Goal: Find specific page/section: Find specific page/section

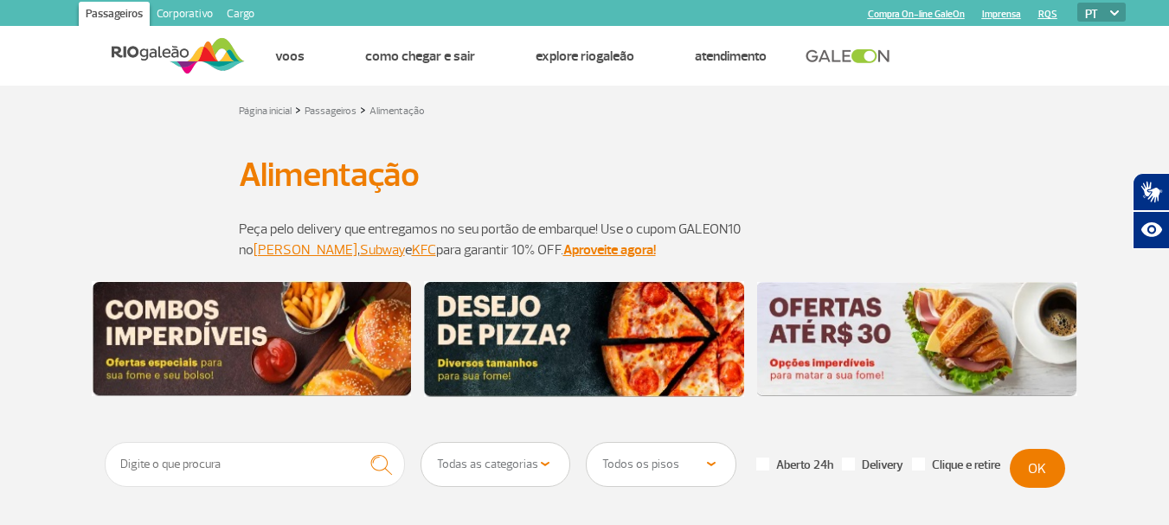
click at [1027, 74] on ul "Página inicial Fale conosco Dúvidas Frequentes Linha de Ética Achados e Perdido…" at bounding box center [685, 56] width 881 height 59
click at [328, 457] on input "text" at bounding box center [255, 464] width 301 height 45
type input "Factory"
click at [357, 442] on button "submit" at bounding box center [381, 465] width 48 height 46
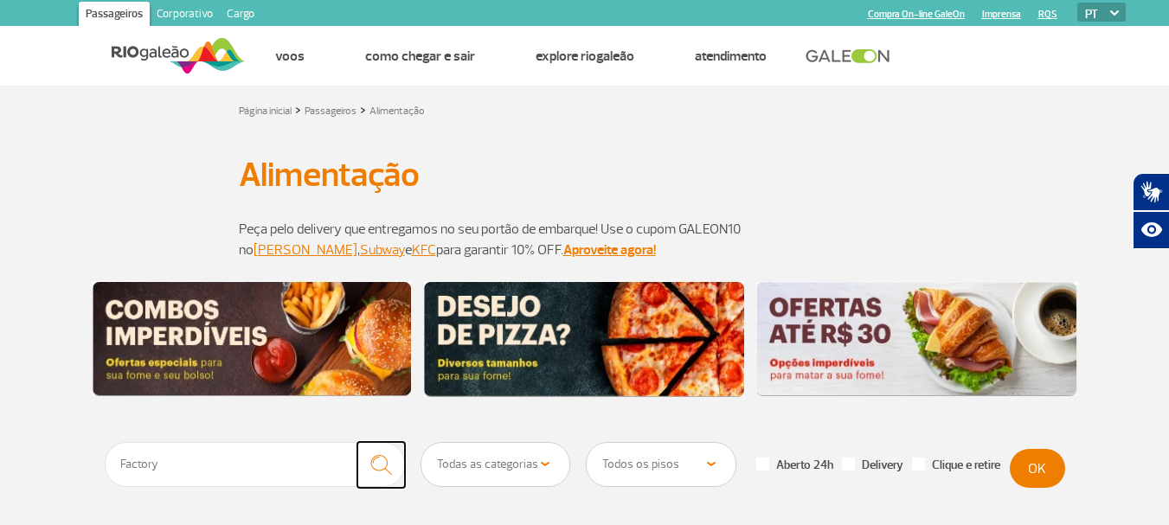
click at [382, 459] on img "submit" at bounding box center [380, 464] width 37 height 35
click at [381, 458] on img "submit" at bounding box center [380, 464] width 37 height 35
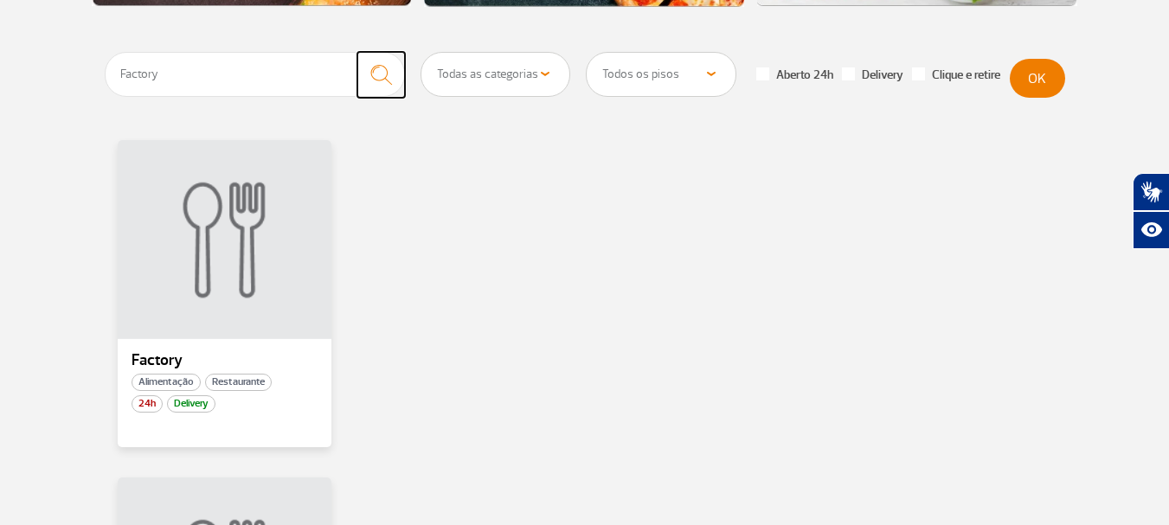
scroll to position [398, 0]
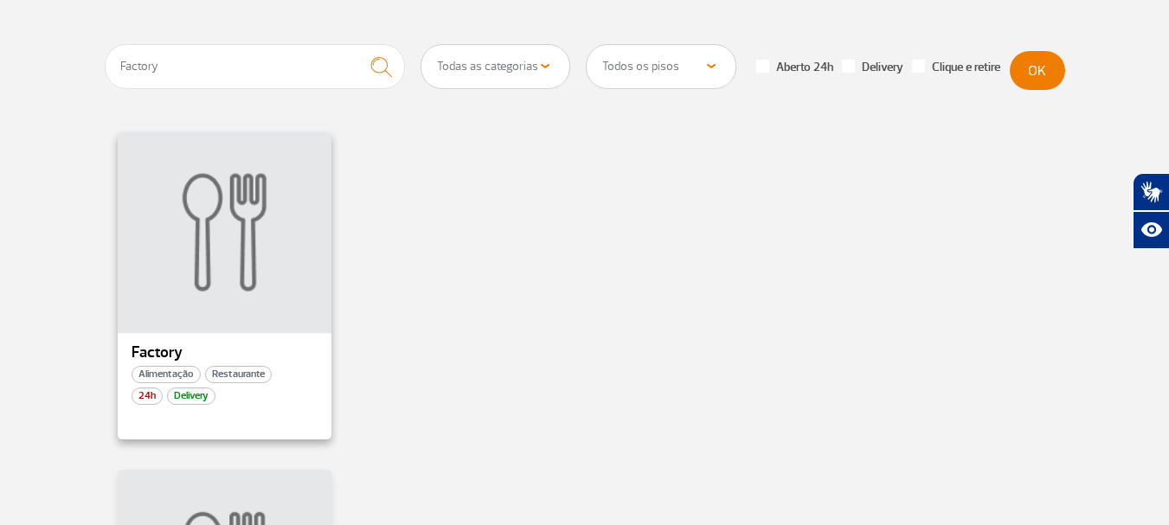
click at [170, 333] on div at bounding box center [224, 231] width 218 height 203
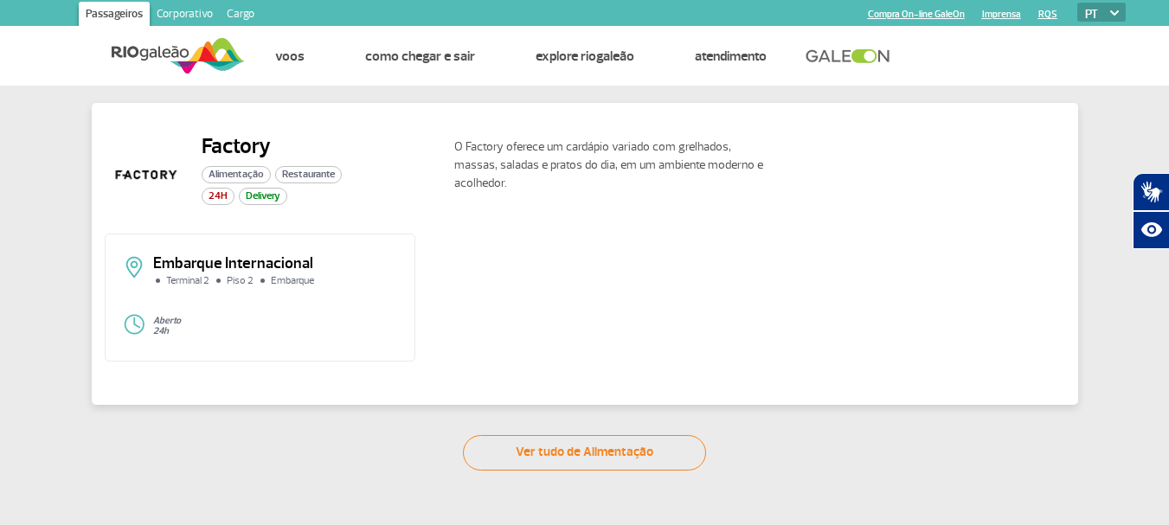
click at [138, 180] on img at bounding box center [146, 174] width 83 height 83
click at [132, 162] on img at bounding box center [146, 174] width 83 height 83
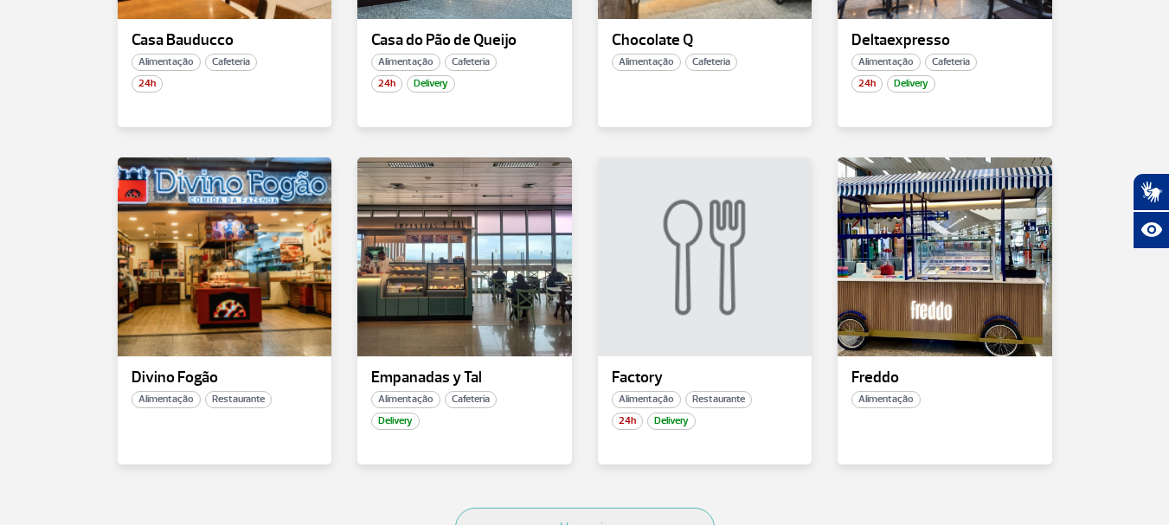
scroll to position [1065, 0]
